Goal: Information Seeking & Learning: Learn about a topic

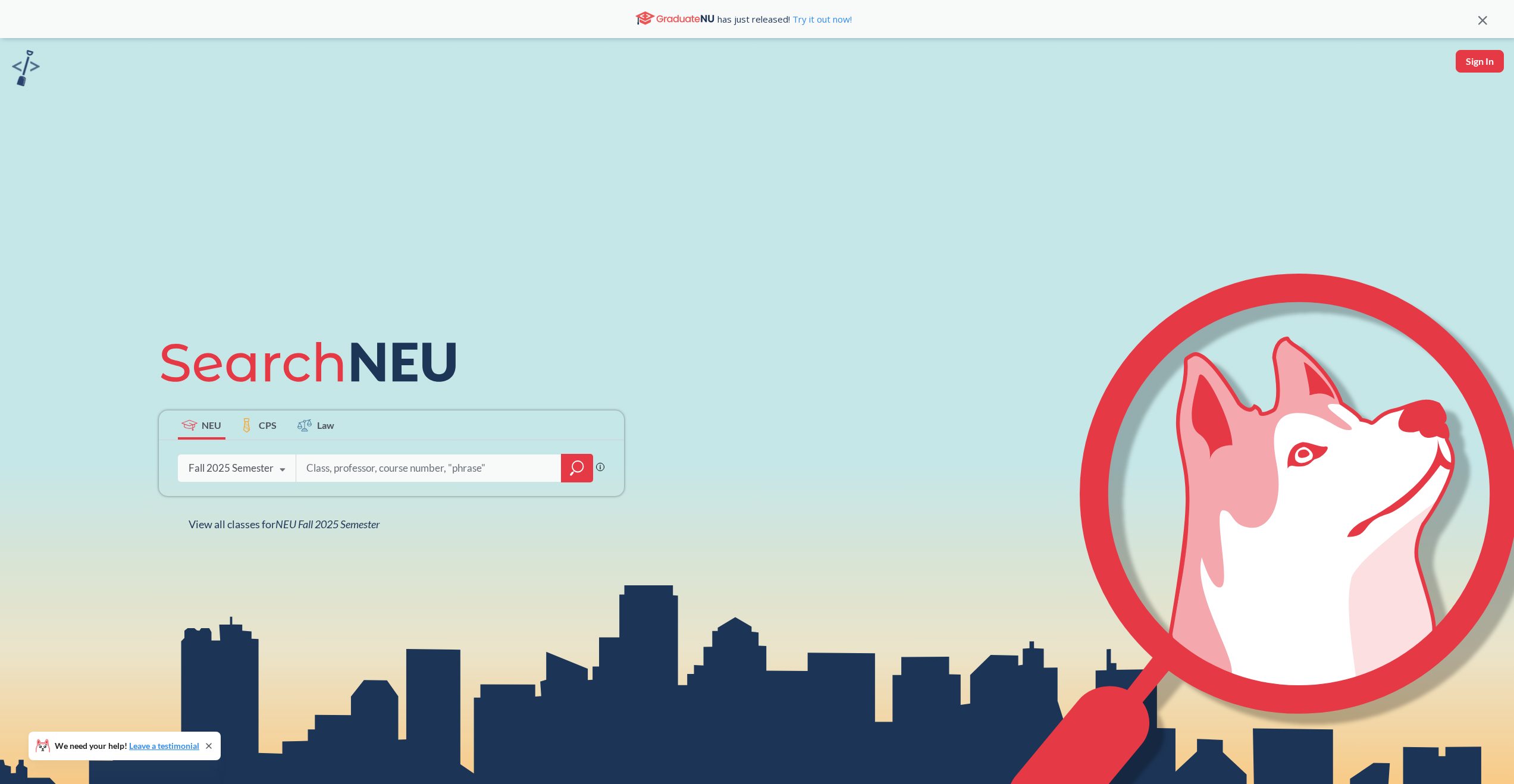
click at [385, 469] on input "search" at bounding box center [429, 468] width 248 height 25
type input "cs5130"
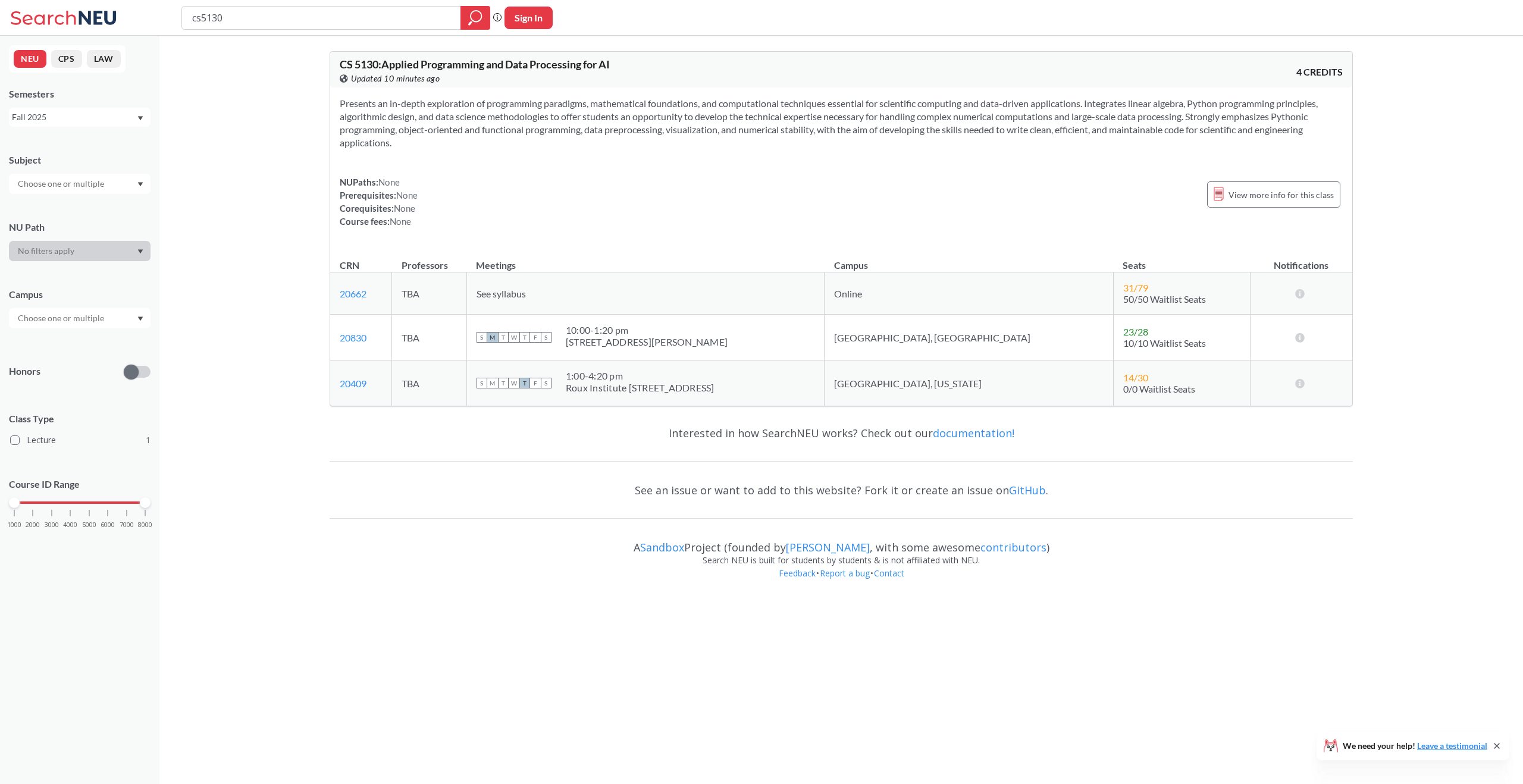
click at [54, 111] on div "Fall 2025" at bounding box center [74, 117] width 124 height 13
click at [42, 199] on div "Summer Full 2025" at bounding box center [79, 208] width 142 height 32
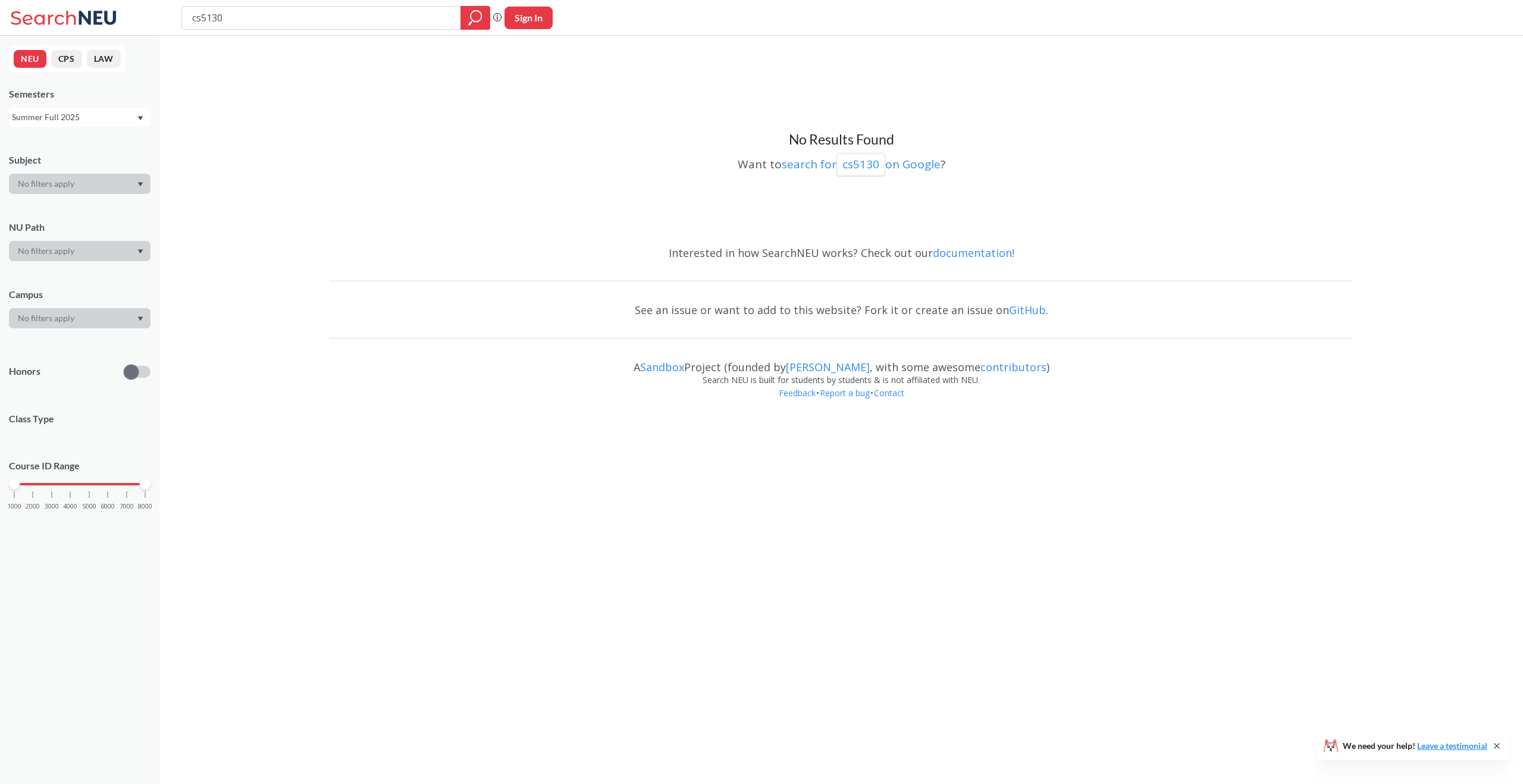
click at [56, 127] on div "NEU CPS LAW Semesters Summer Full 2025 Subject NU Path Campus Honors Class Type…" at bounding box center [79, 410] width 160 height 748
click at [57, 122] on div "Summer Full 2025" at bounding box center [74, 117] width 124 height 13
click at [56, 189] on span "Spring 2025" at bounding box center [38, 191] width 47 height 13
click at [341, 173] on div "Want to search for cs5130 on Google ?" at bounding box center [841, 162] width 1023 height 27
